Goal: Task Accomplishment & Management: Manage account settings

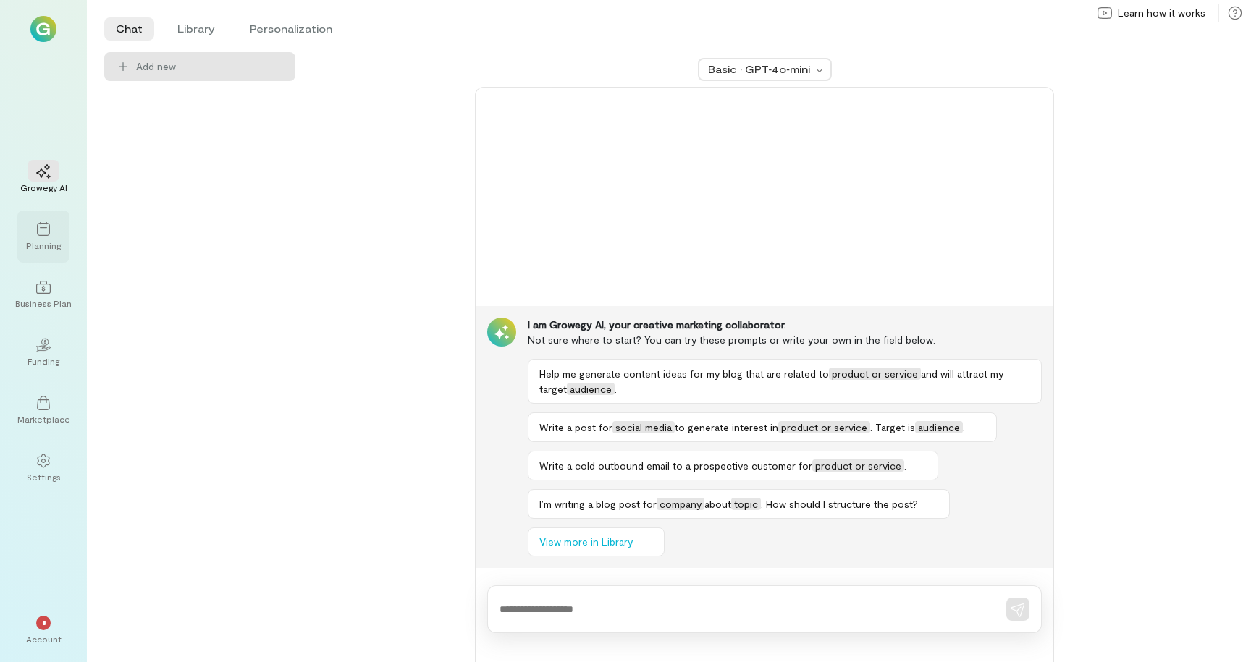
click at [49, 235] on icon at bounding box center [43, 229] width 14 height 14
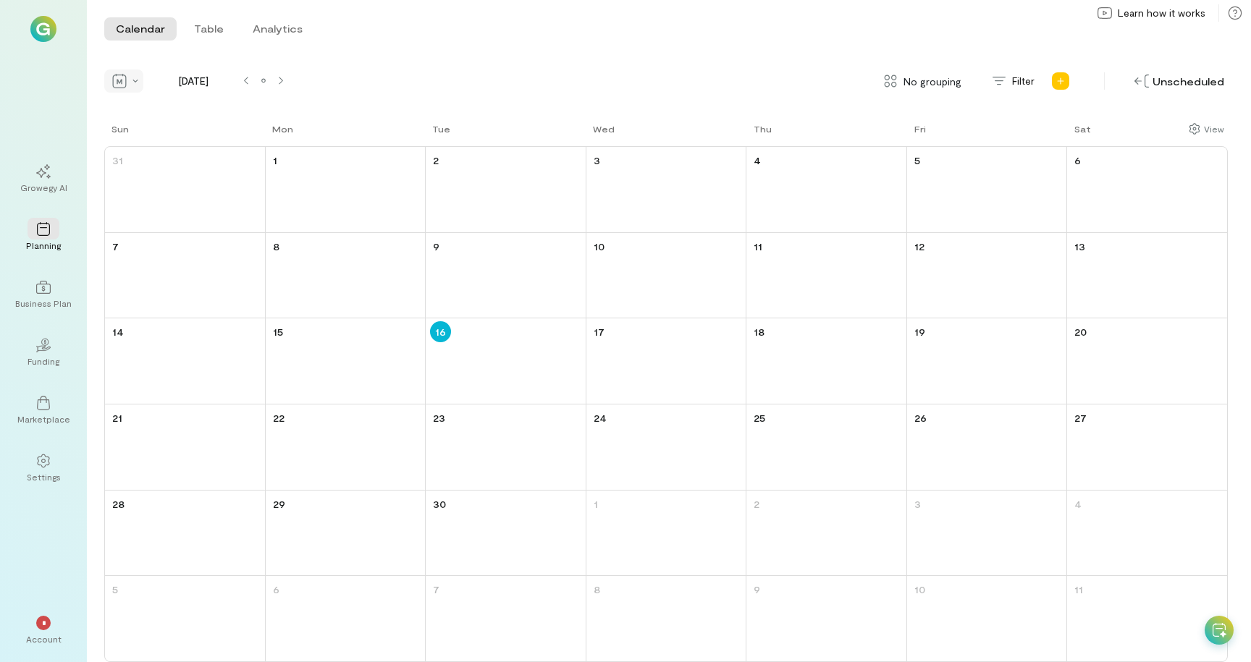
click at [124, 85] on icon at bounding box center [119, 81] width 14 height 14
click at [164, 172] on span "Day" at bounding box center [172, 179] width 65 height 14
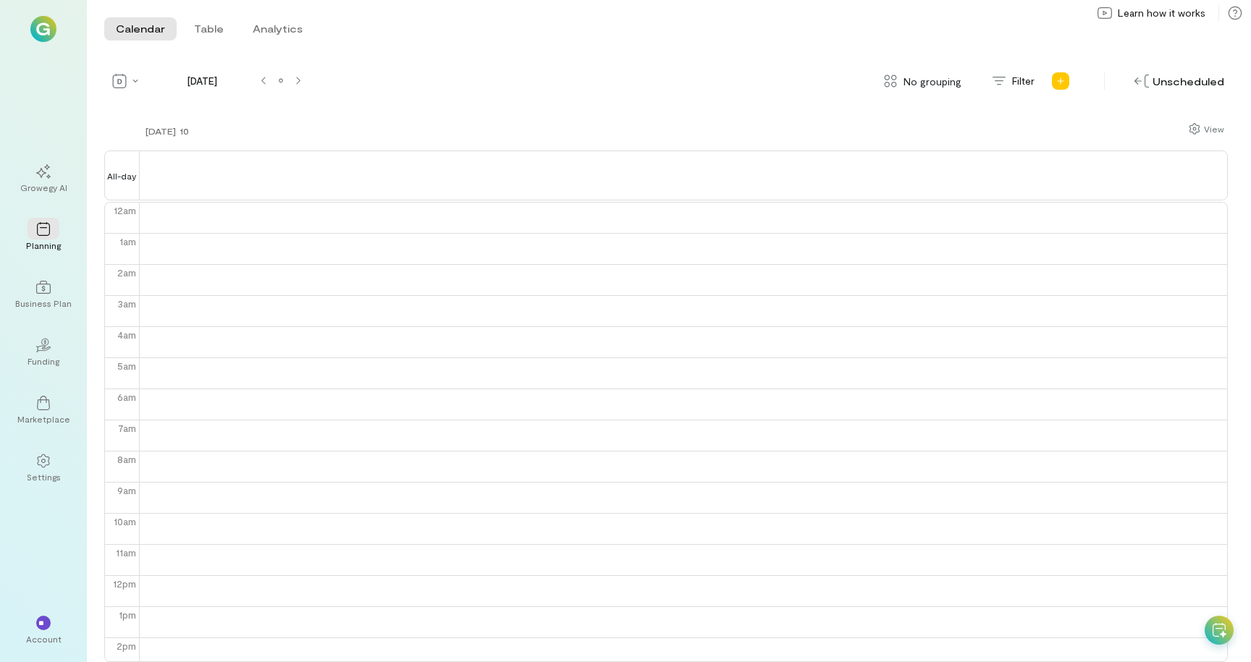
scroll to position [187, 0]
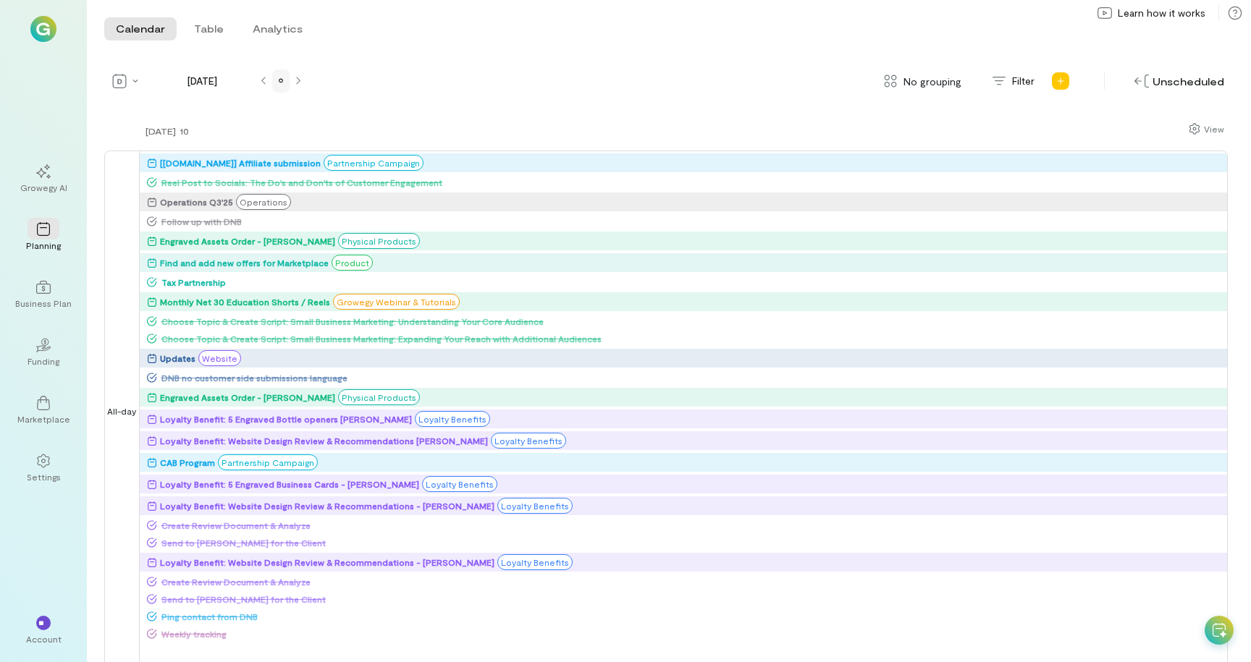
click at [281, 79] on icon at bounding box center [281, 81] width 4 height 4
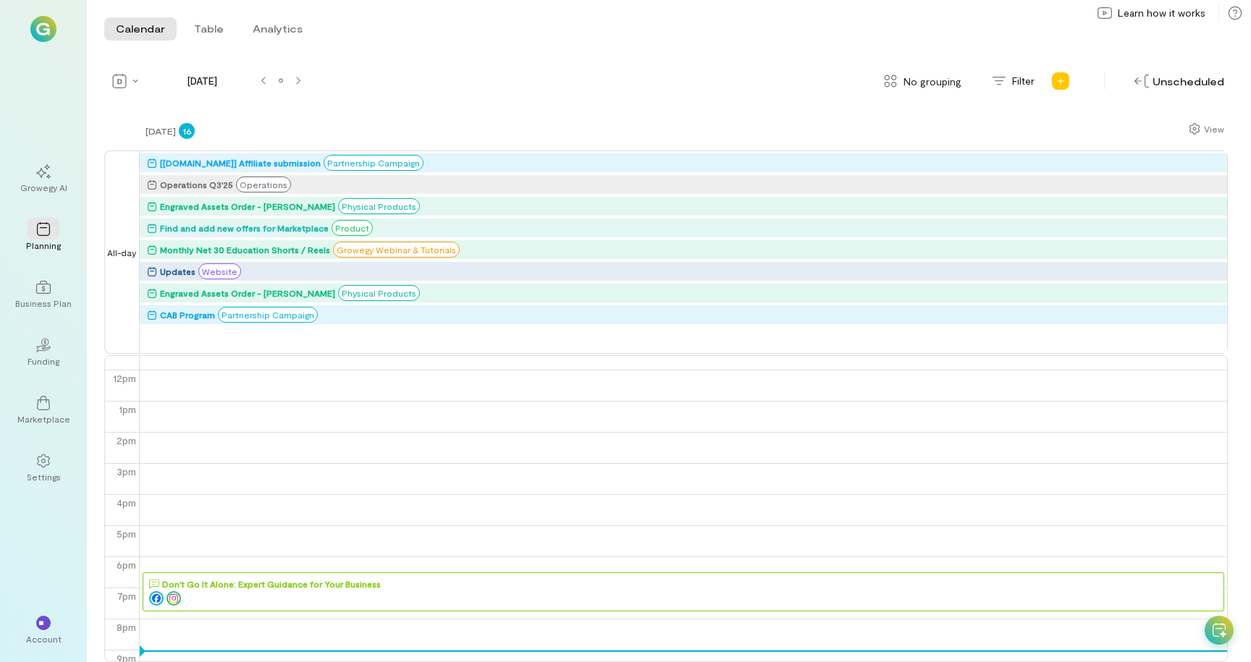
scroll to position [441, 0]
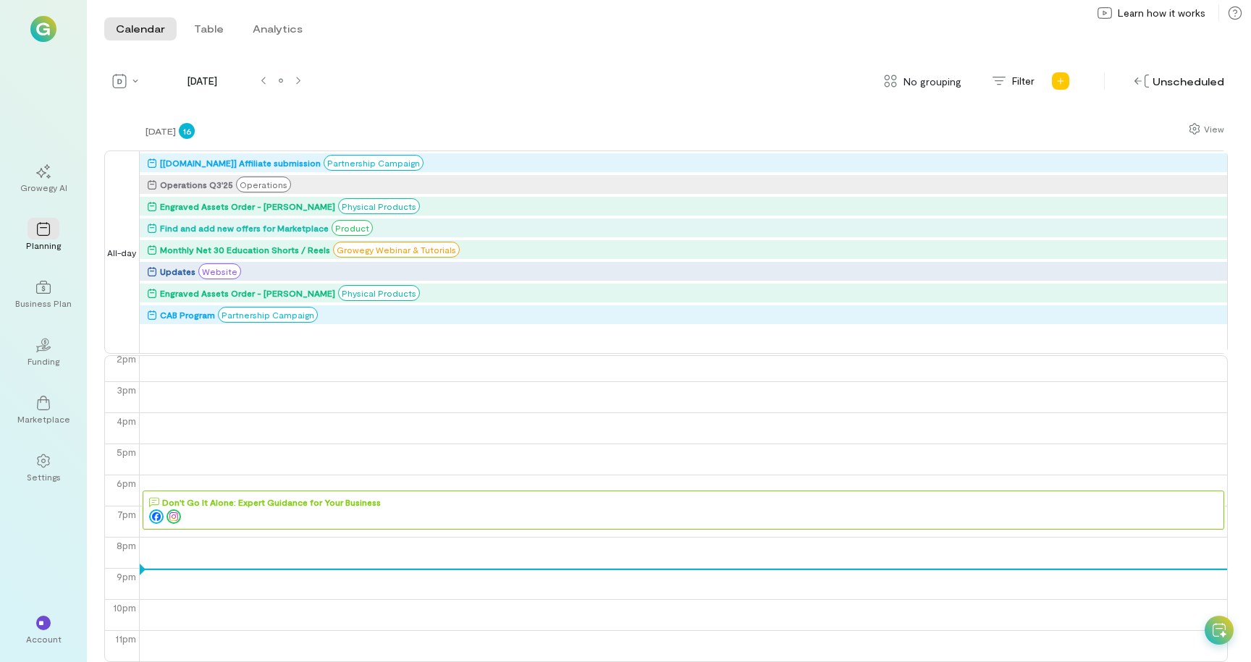
click at [291, 519] on div at bounding box center [686, 517] width 1074 height 14
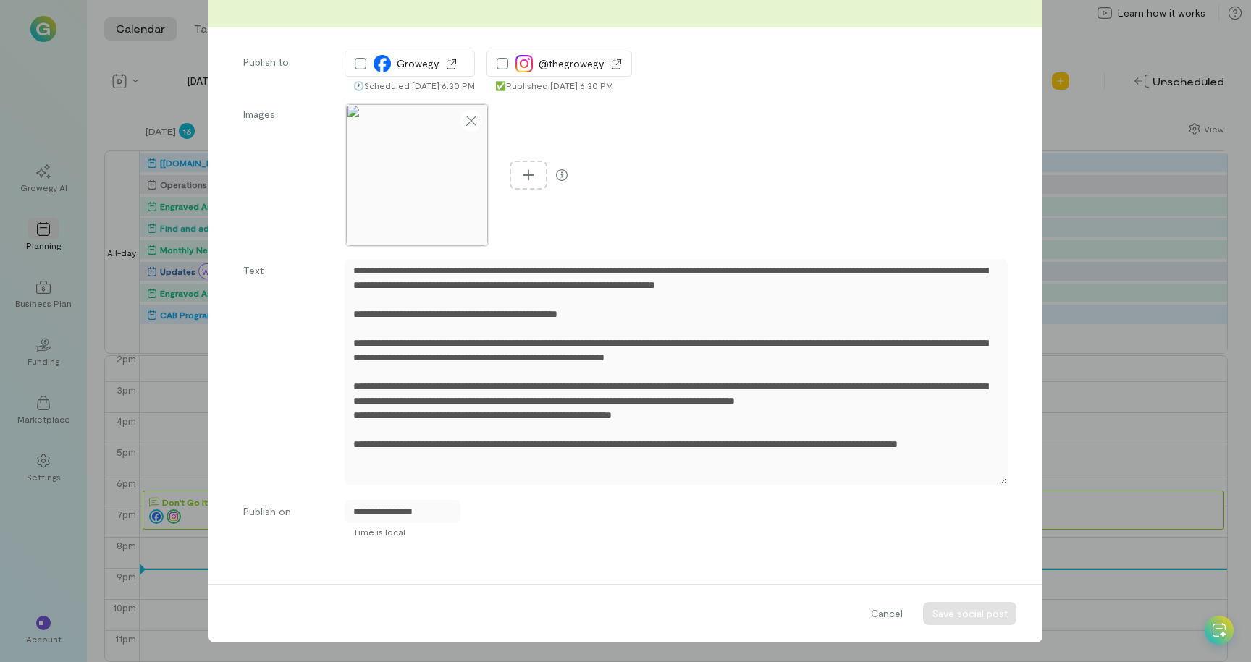
scroll to position [0, 0]
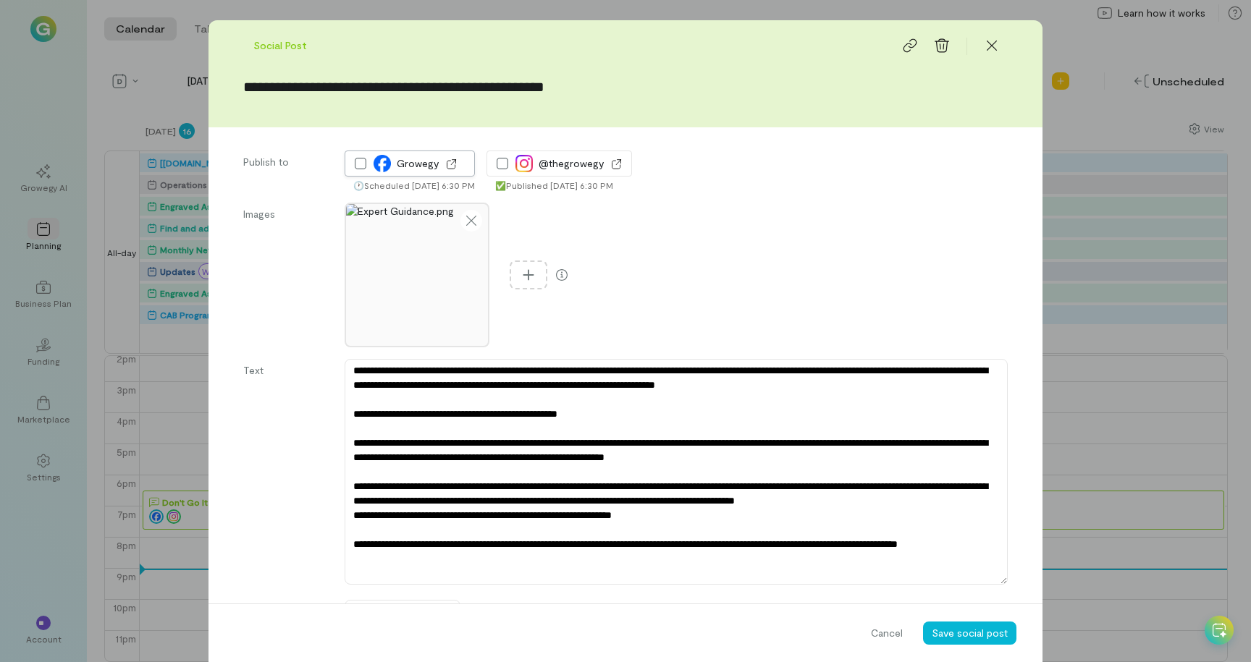
click at [445, 165] on icon at bounding box center [451, 164] width 14 height 10
click at [440, 96] on input "**********" at bounding box center [625, 87] width 764 height 20
type textarea "*"
